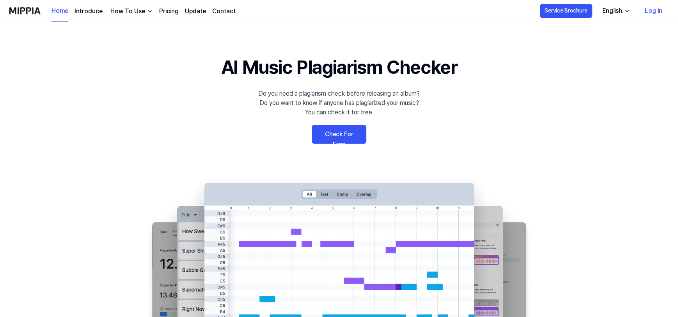
click at [165, 11] on link "Pricing" at bounding box center [169, 11] width 20 height 9
click at [352, 133] on link "Check For Free" at bounding box center [339, 134] width 55 height 19
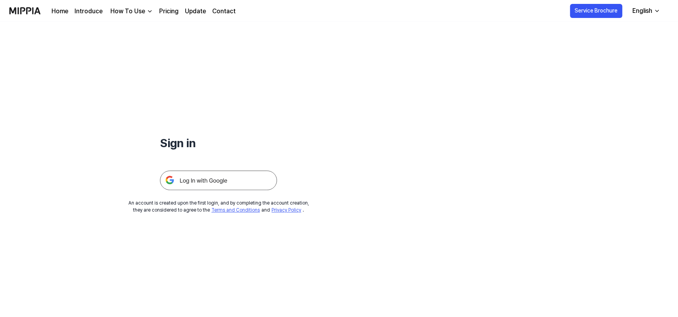
click at [147, 11] on img "button" at bounding box center [150, 11] width 6 height 6
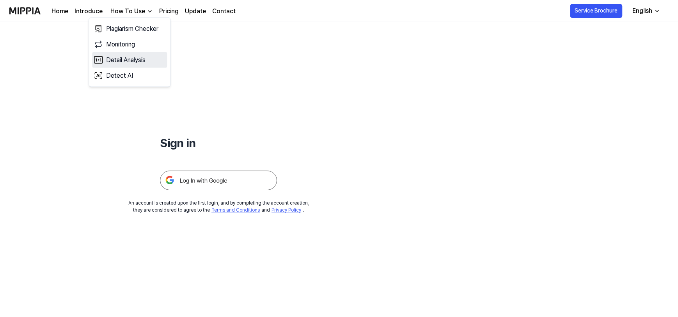
click at [132, 62] on link "Detail Analysis" at bounding box center [129, 60] width 75 height 16
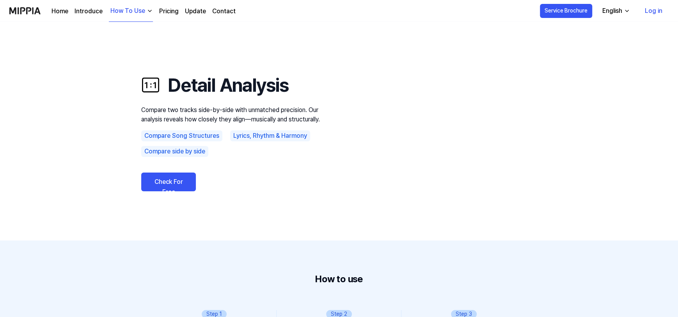
click at [168, 8] on link "Pricing" at bounding box center [169, 11] width 20 height 9
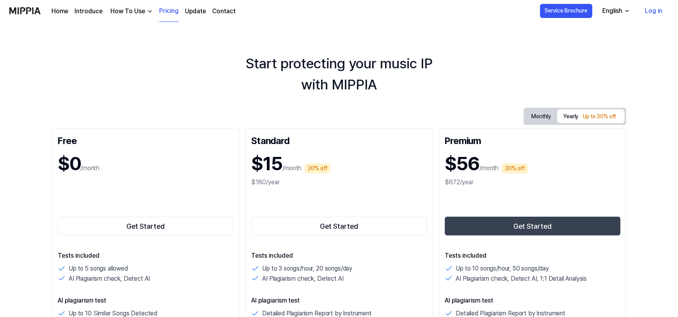
click at [651, 6] on link "Log in" at bounding box center [654, 11] width 30 height 22
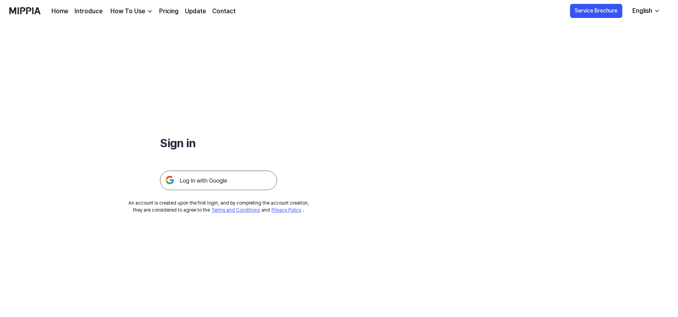
click at [203, 179] on img at bounding box center [218, 181] width 117 height 20
